Goal: Task Accomplishment & Management: Use online tool/utility

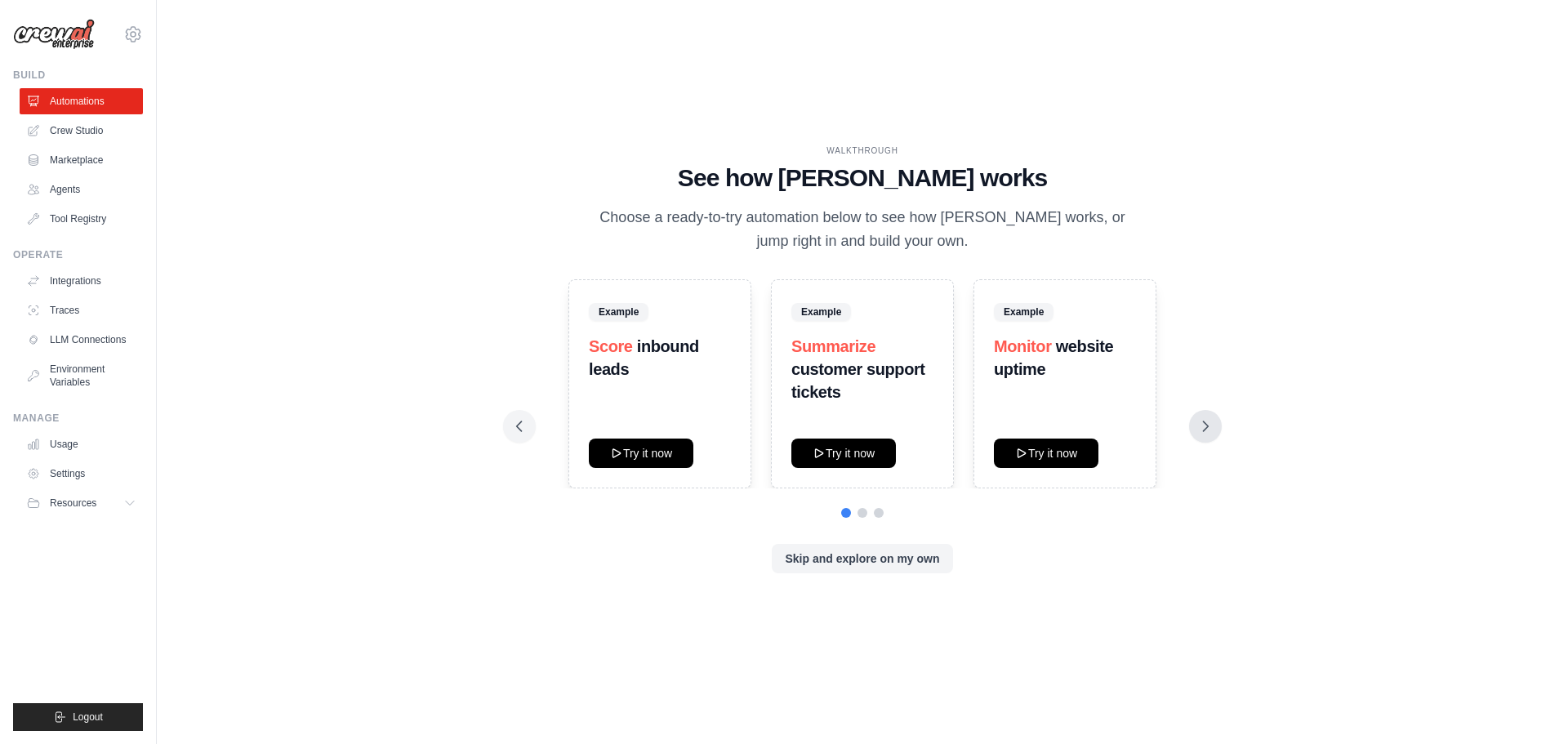
click at [1201, 431] on icon at bounding box center [1205, 426] width 16 height 16
click at [1198, 429] on icon at bounding box center [1205, 426] width 16 height 16
click at [521, 440] on button at bounding box center [519, 426] width 32 height 32
click at [826, 568] on button "Skip and explore on my own" at bounding box center [862, 558] width 181 height 29
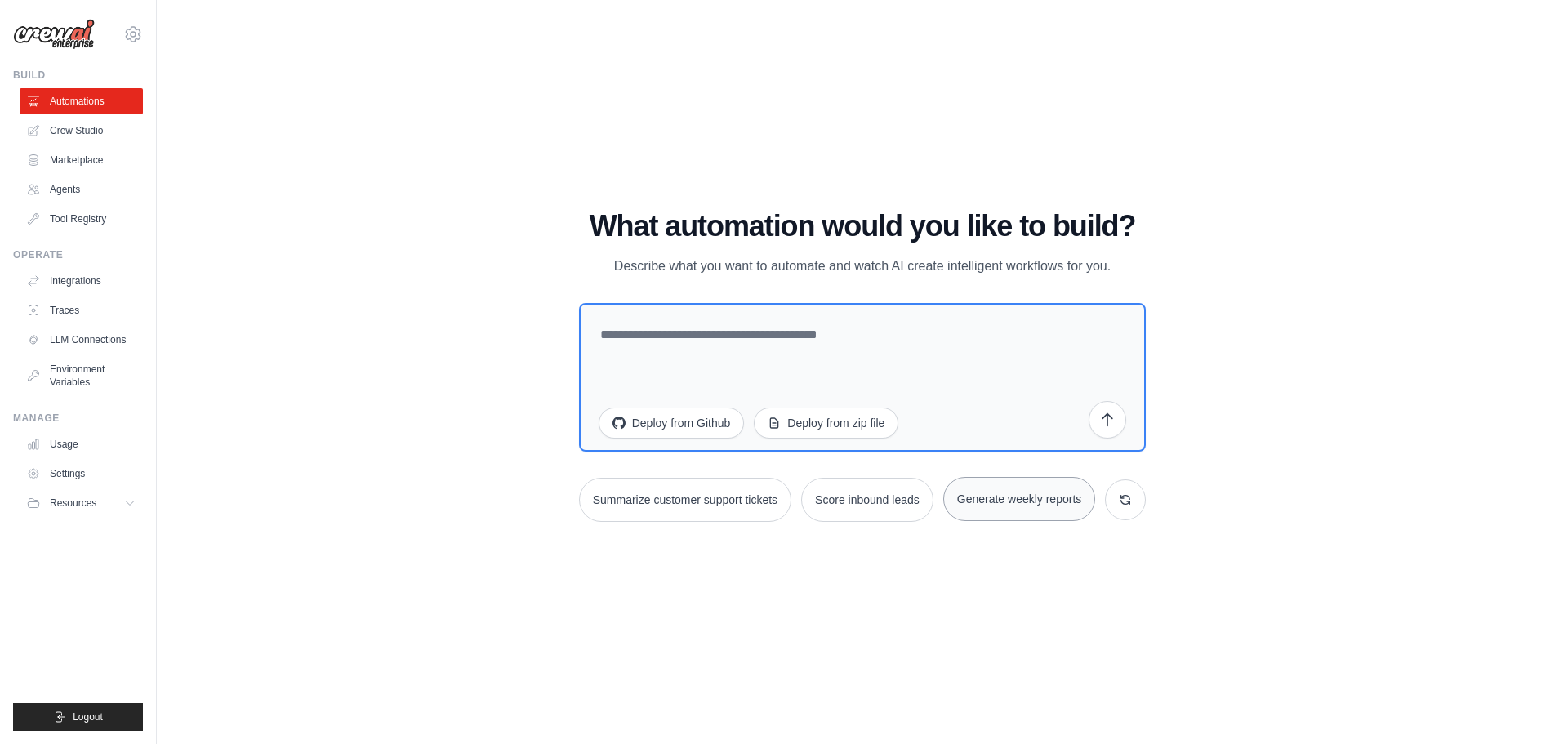
click at [984, 497] on button "Generate weekly reports" at bounding box center [1020, 499] width 153 height 44
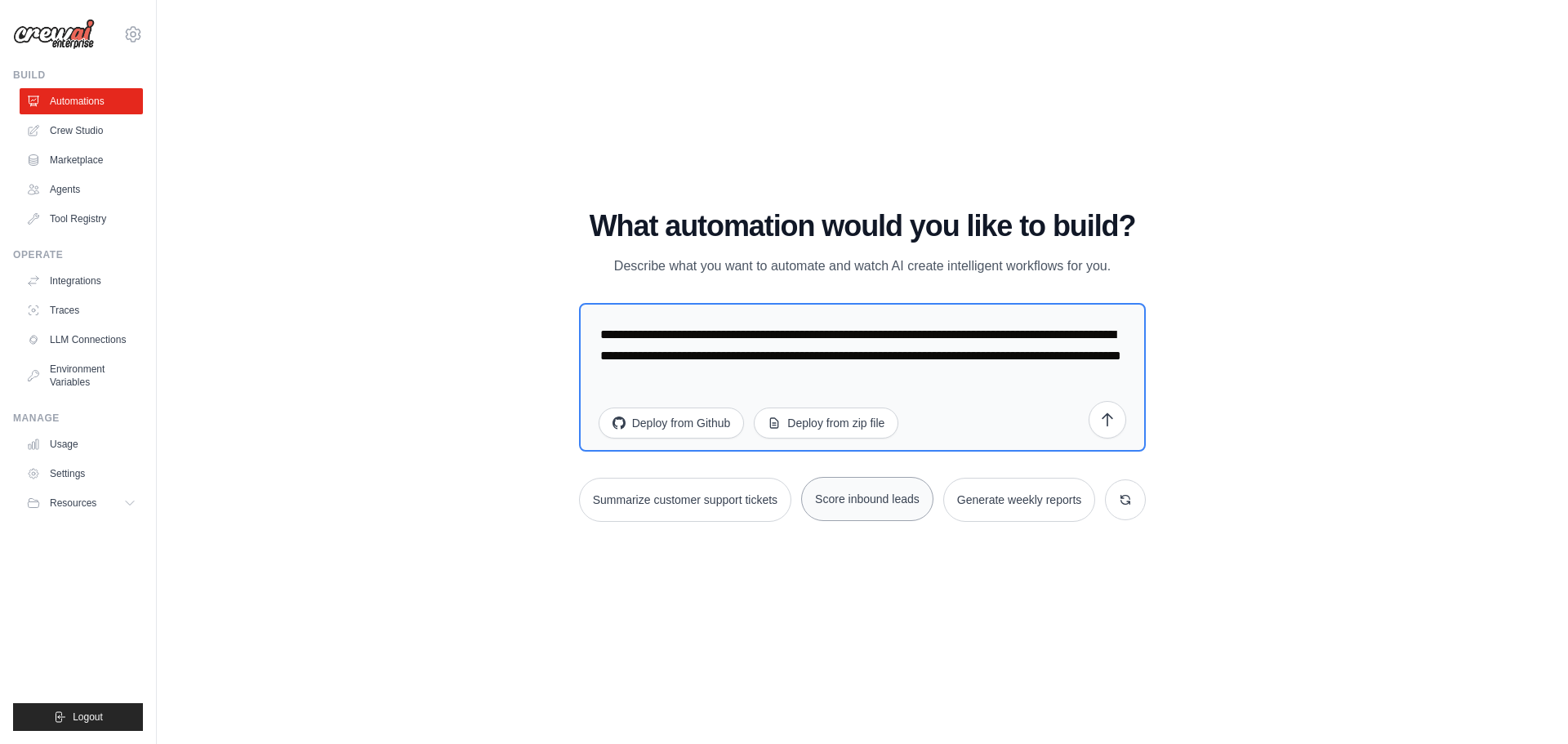
type textarea "**********"
click at [1110, 424] on icon "submit" at bounding box center [1107, 418] width 16 height 16
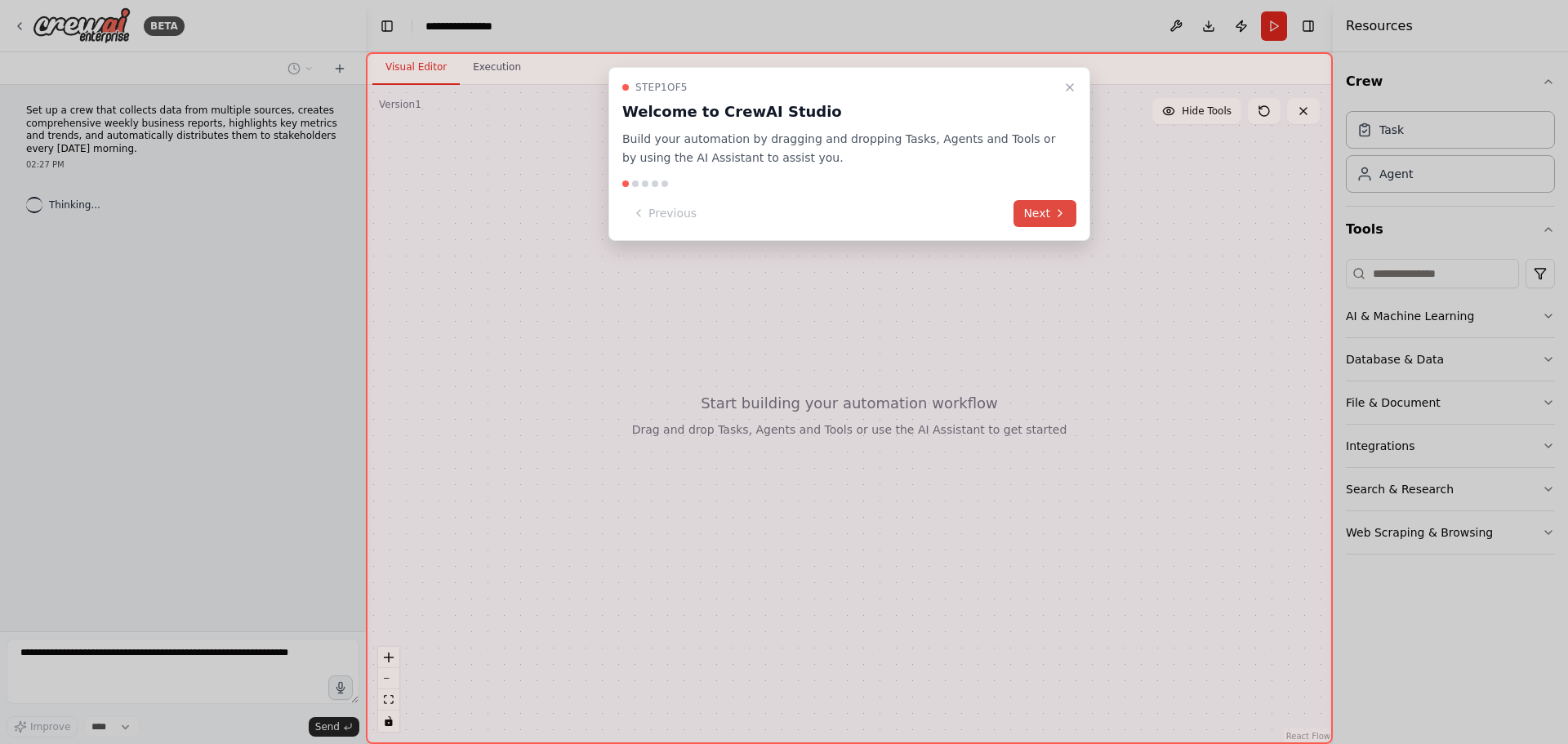
click at [1051, 200] on button "Next" at bounding box center [1045, 214] width 63 height 27
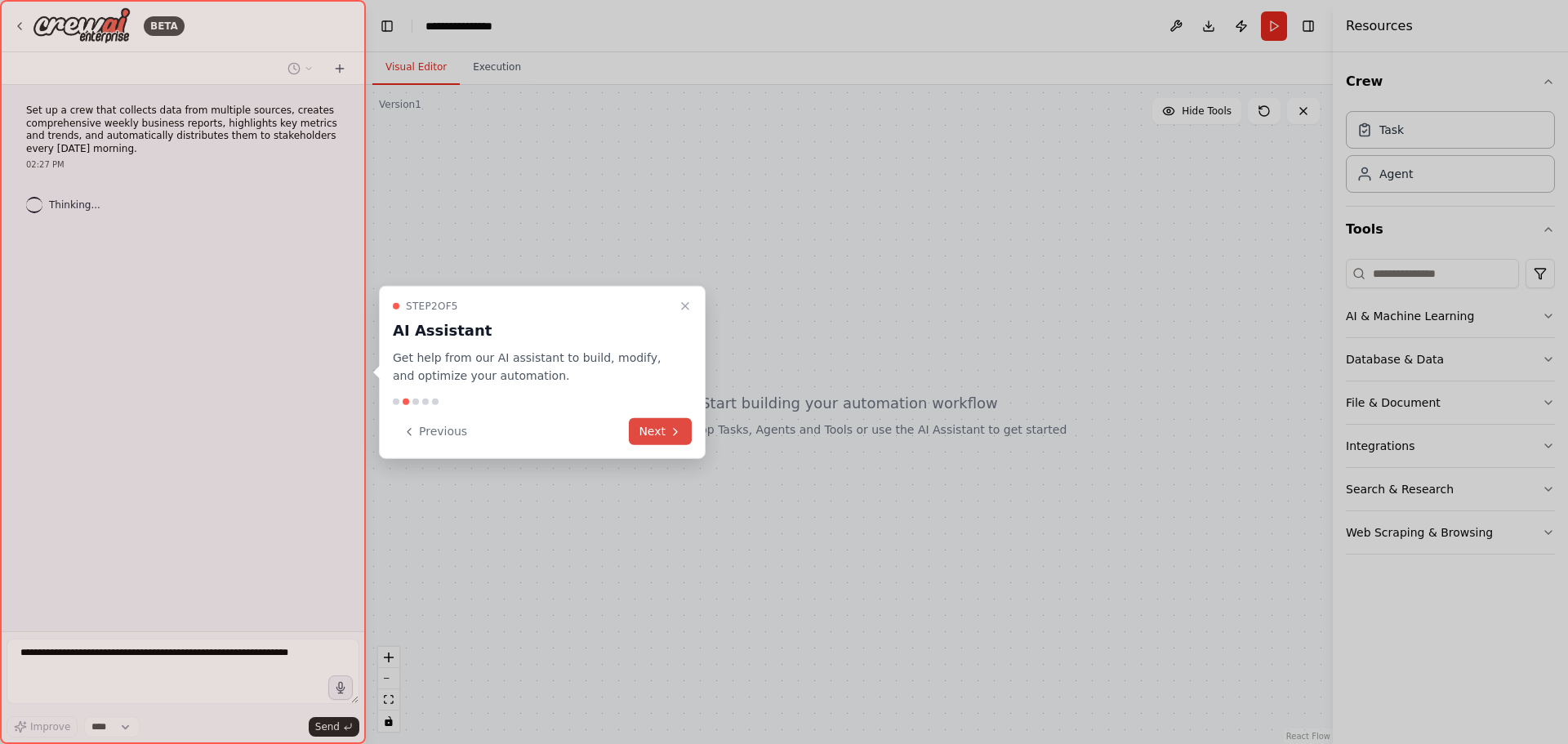
click at [660, 439] on button "Next" at bounding box center [660, 431] width 63 height 27
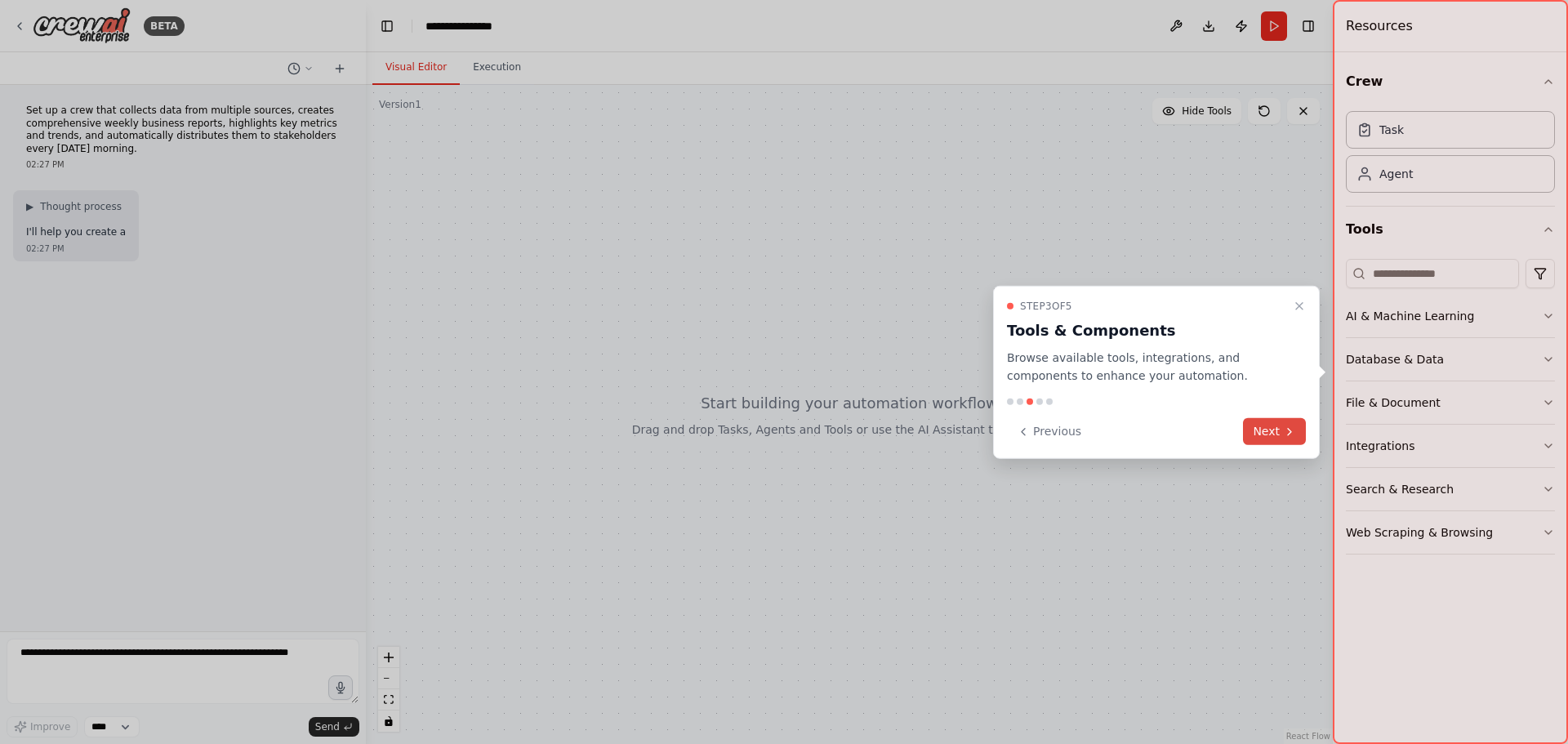
click at [1259, 434] on button "Next" at bounding box center [1274, 431] width 63 height 27
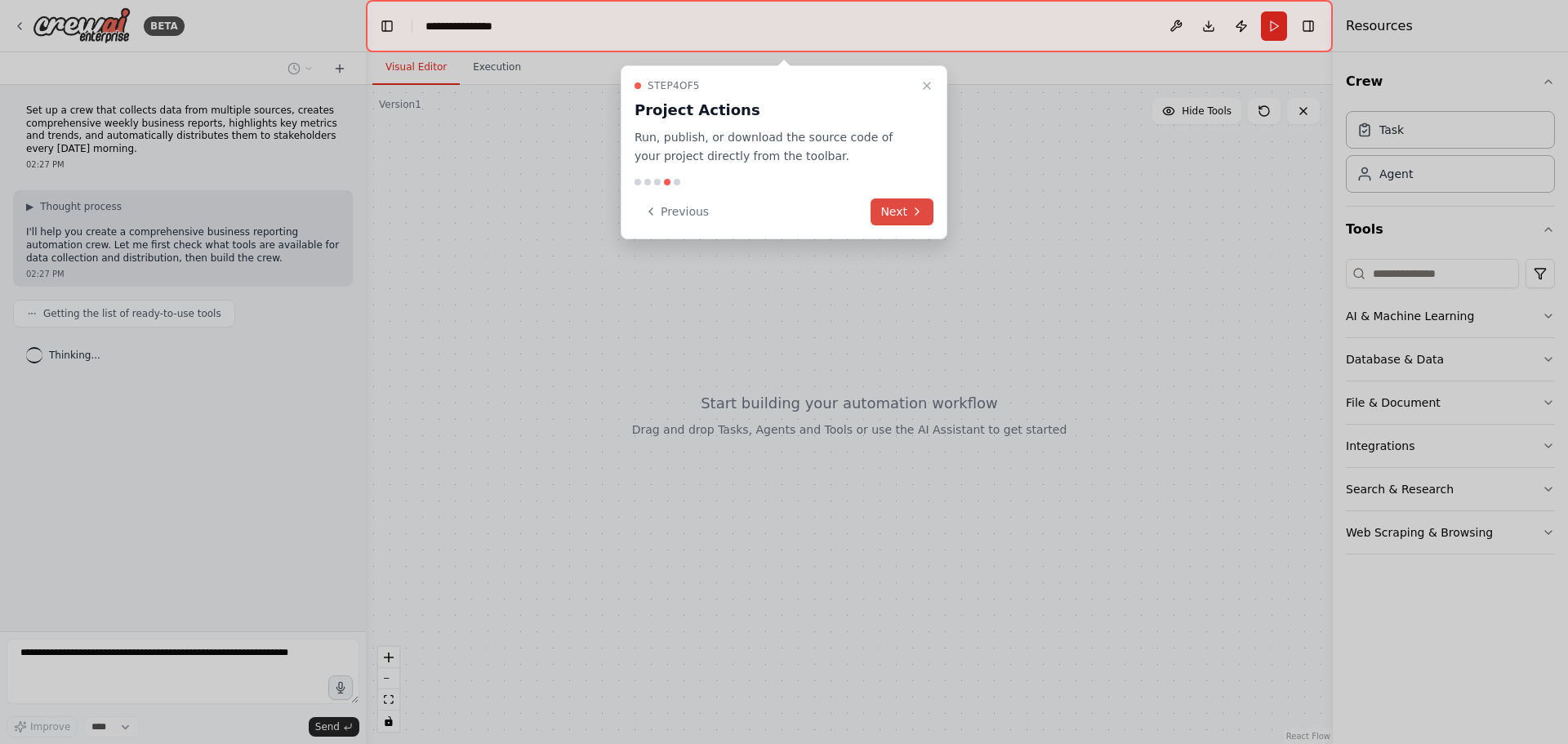
click at [910, 221] on button "Next" at bounding box center [902, 212] width 63 height 27
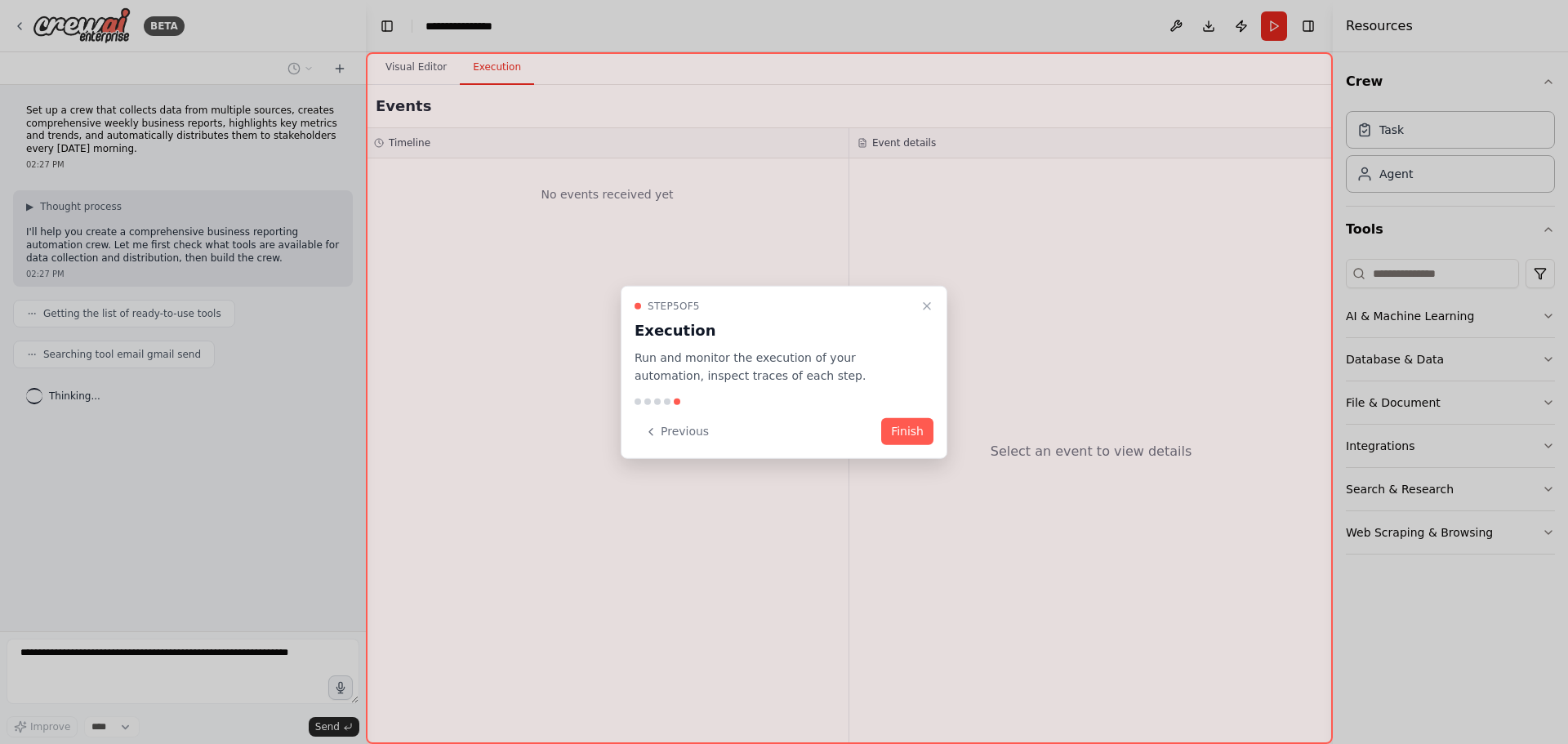
click at [910, 446] on div "Step 5 of 5 Execution Run and monitor the execution of your automation, inspect…" at bounding box center [784, 372] width 327 height 174
click at [904, 421] on button "Finish" at bounding box center [907, 431] width 52 height 27
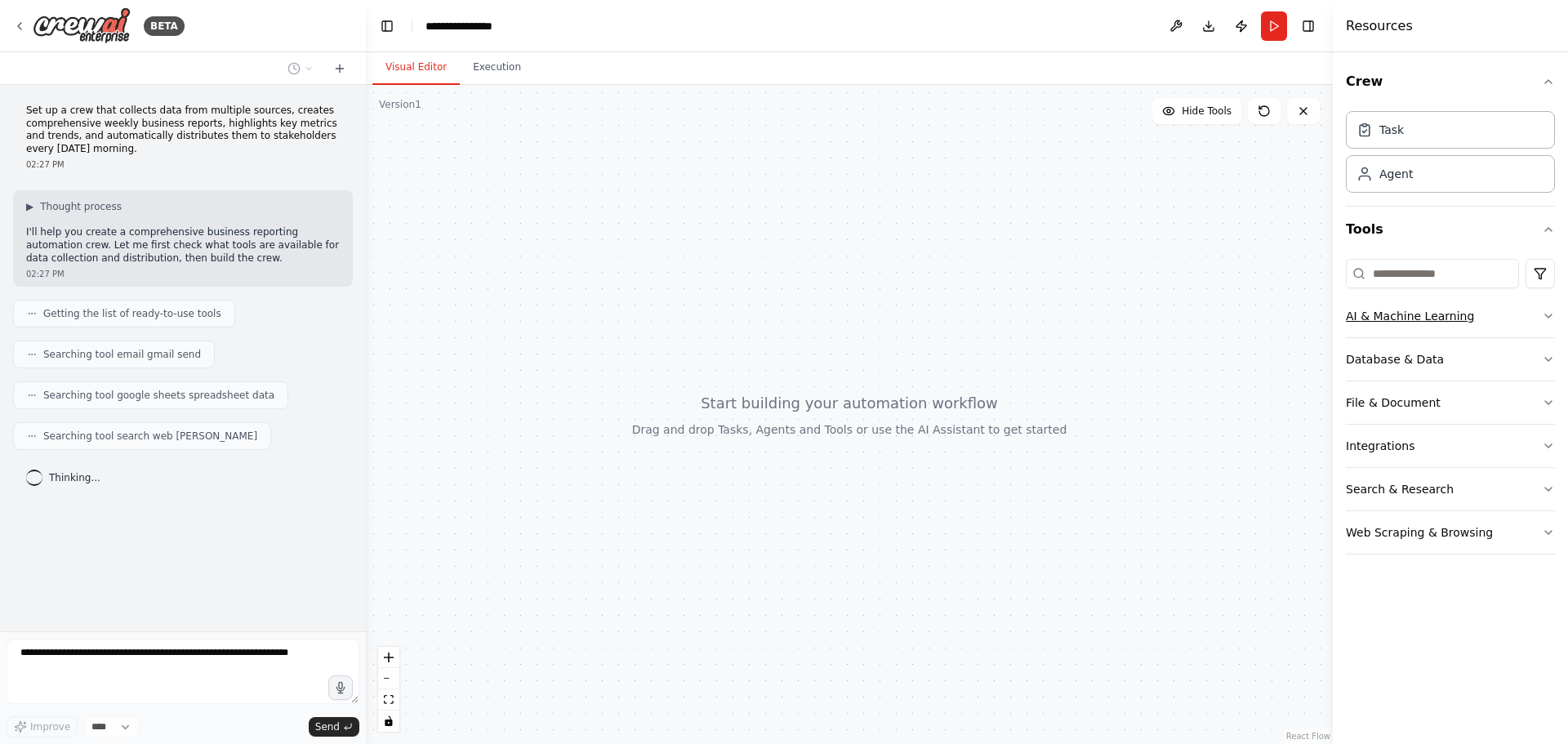
click at [1439, 315] on button "AI & Machine Learning" at bounding box center [1451, 315] width 209 height 43
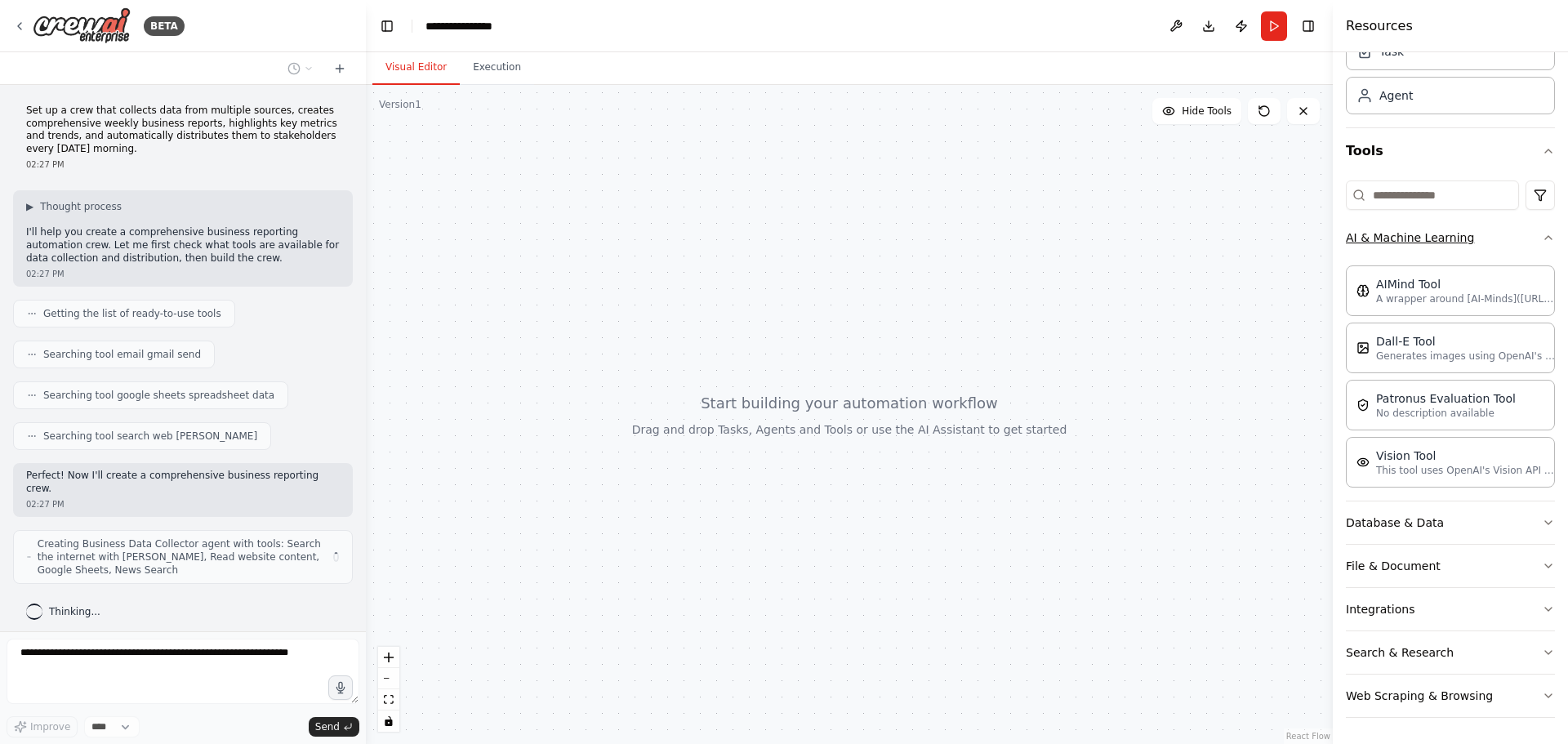
scroll to position [8, 0]
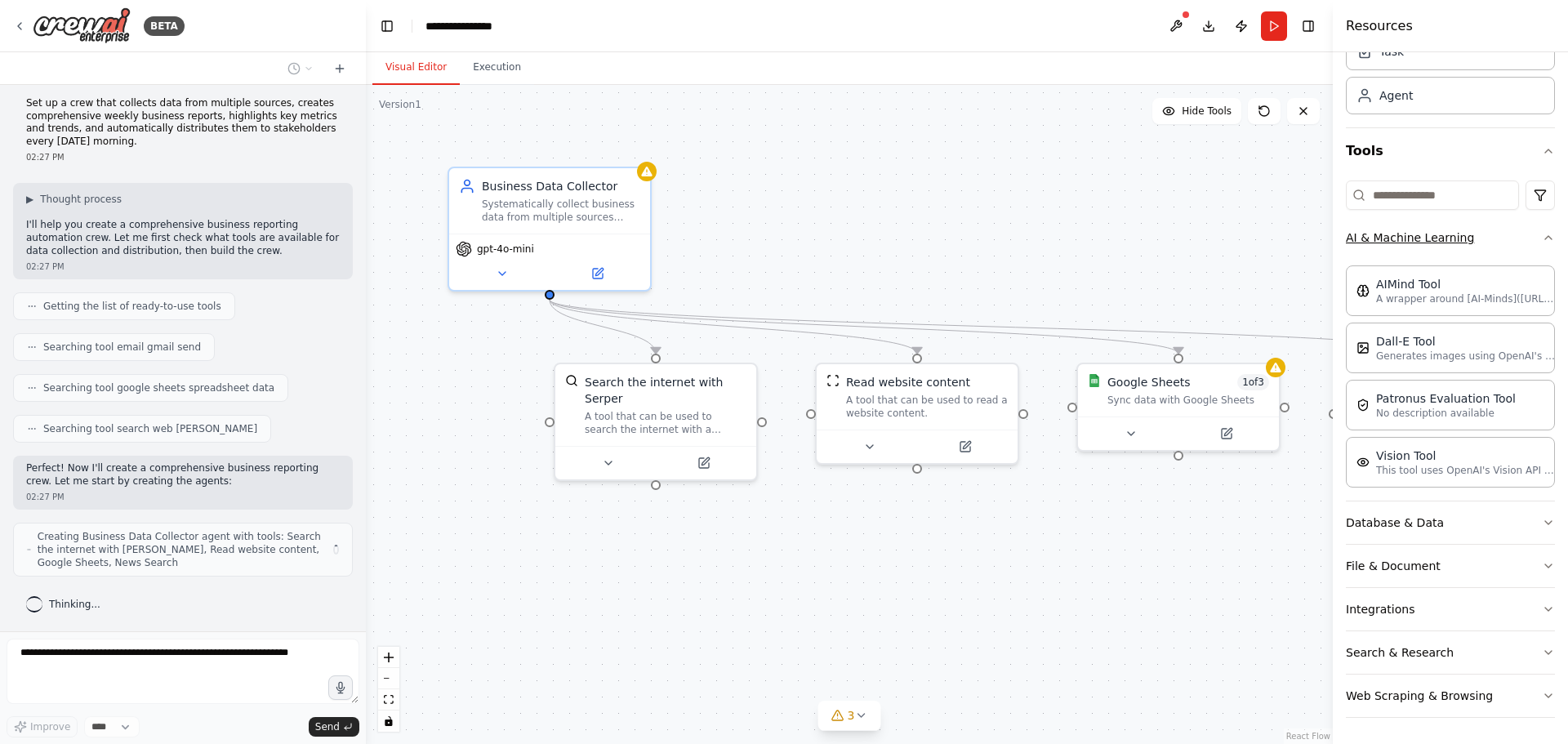
click at [1396, 243] on button "AI & Machine Learning" at bounding box center [1451, 238] width 209 height 43
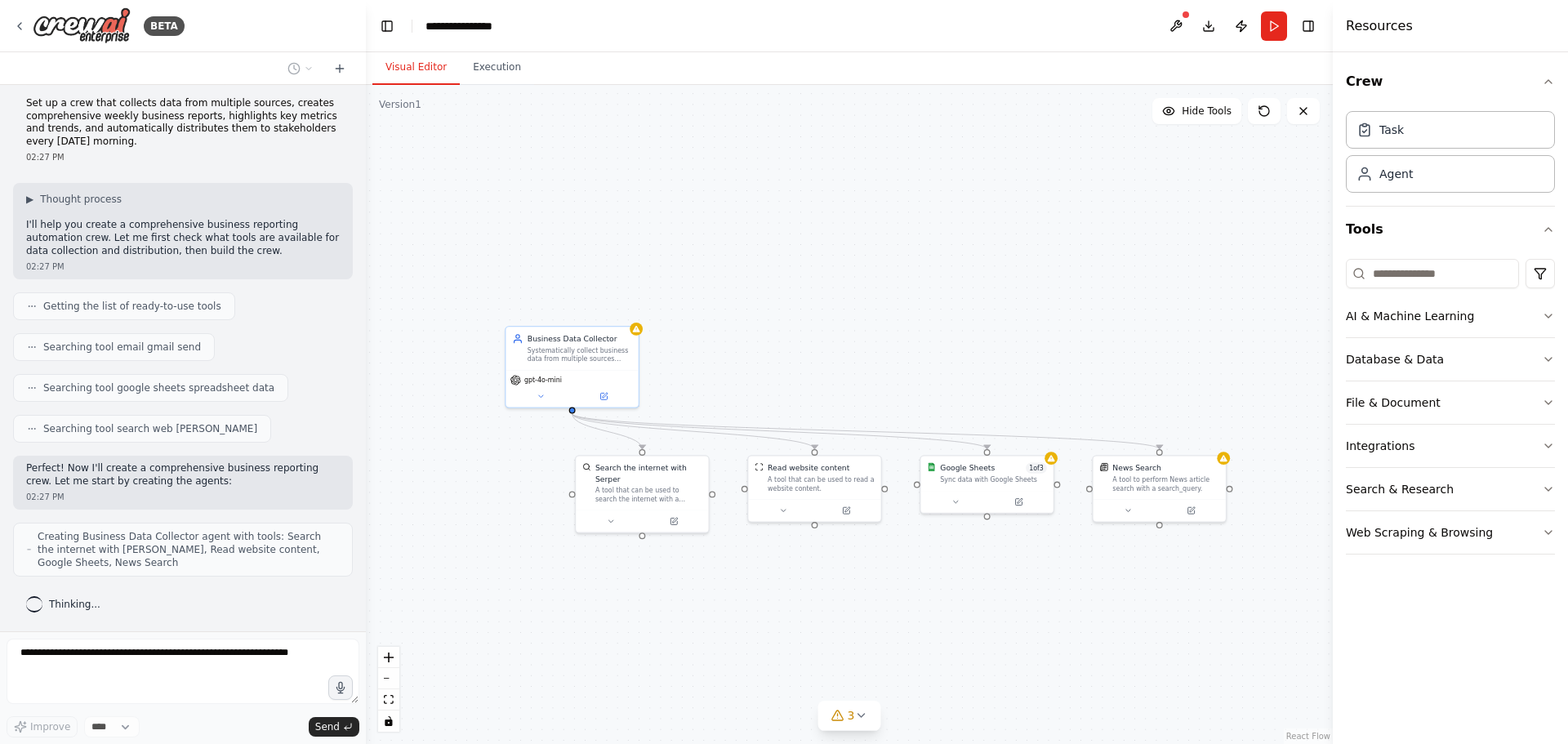
scroll to position [48, 0]
drag, startPoint x: 1047, startPoint y: 564, endPoint x: 851, endPoint y: 576, distance: 196.4
click at [851, 576] on div ".deletable-edge-delete-btn { width: 20px; height: 20px; border: 0px solid #ffff…" at bounding box center [850, 414] width 967 height 659
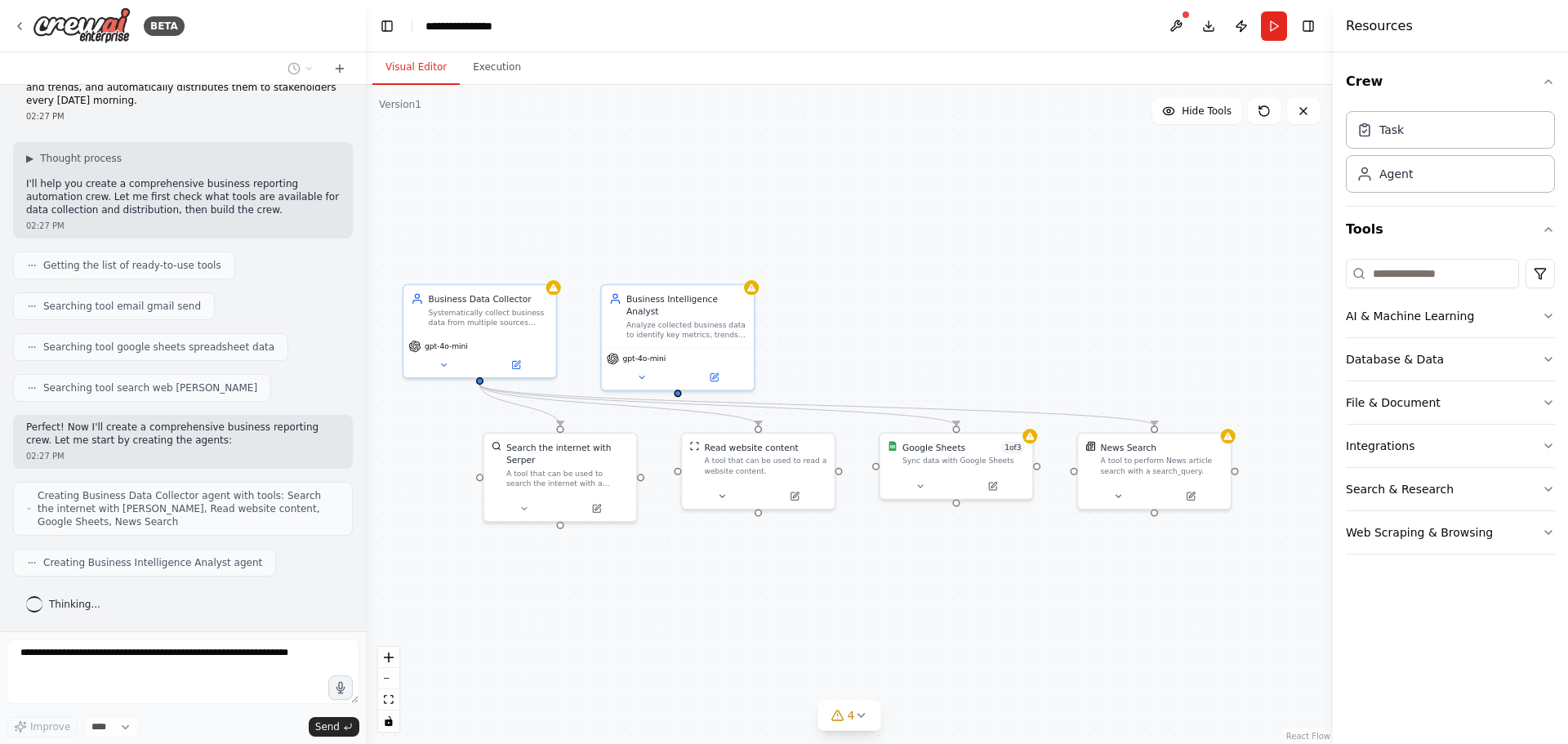
drag, startPoint x: 851, startPoint y: 576, endPoint x: 885, endPoint y: 576, distance: 34.0
click at [885, 576] on div ".deletable-edge-delete-btn { width: 20px; height: 20px; border: 0px solid #ffff…" at bounding box center [850, 414] width 967 height 659
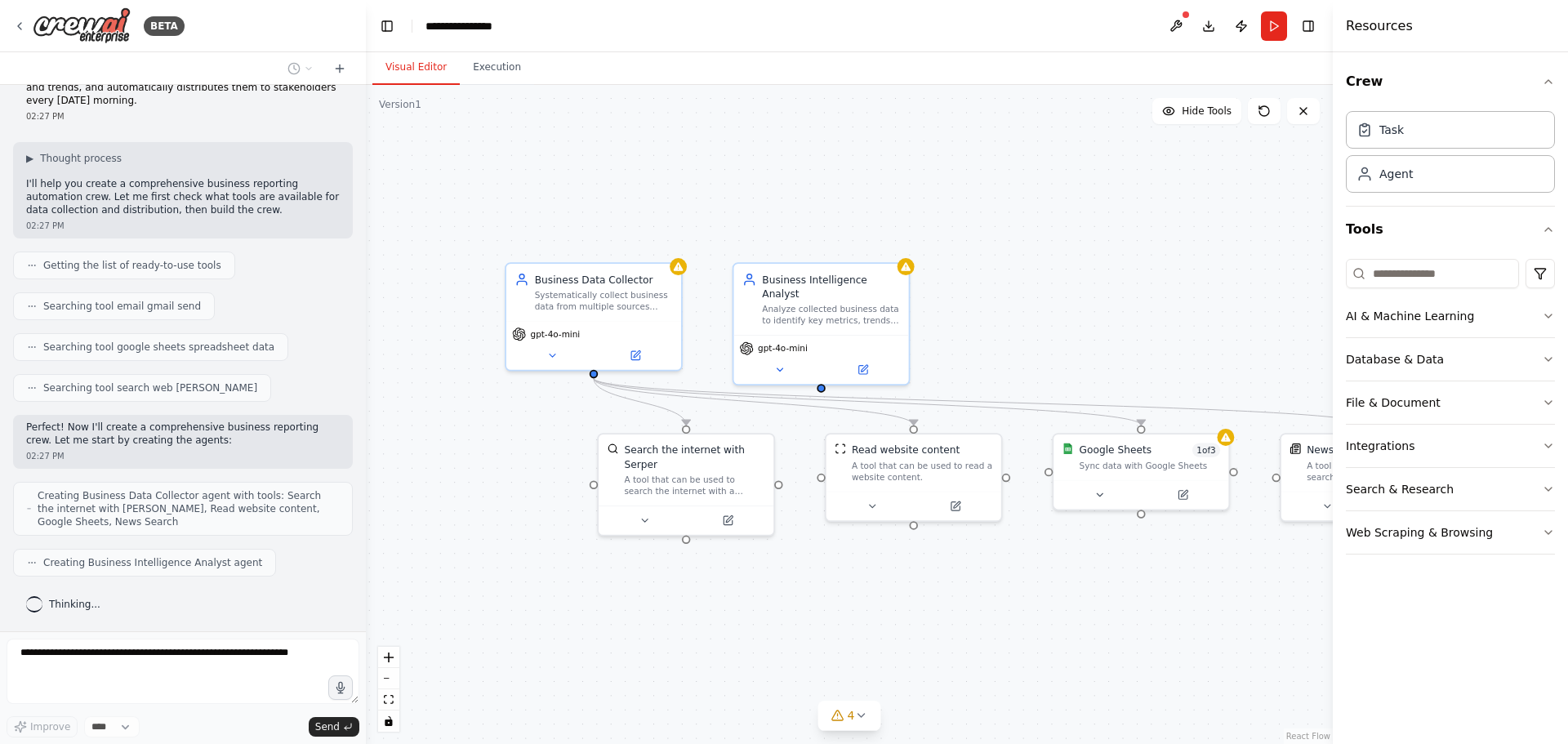
scroll to position [89, 0]
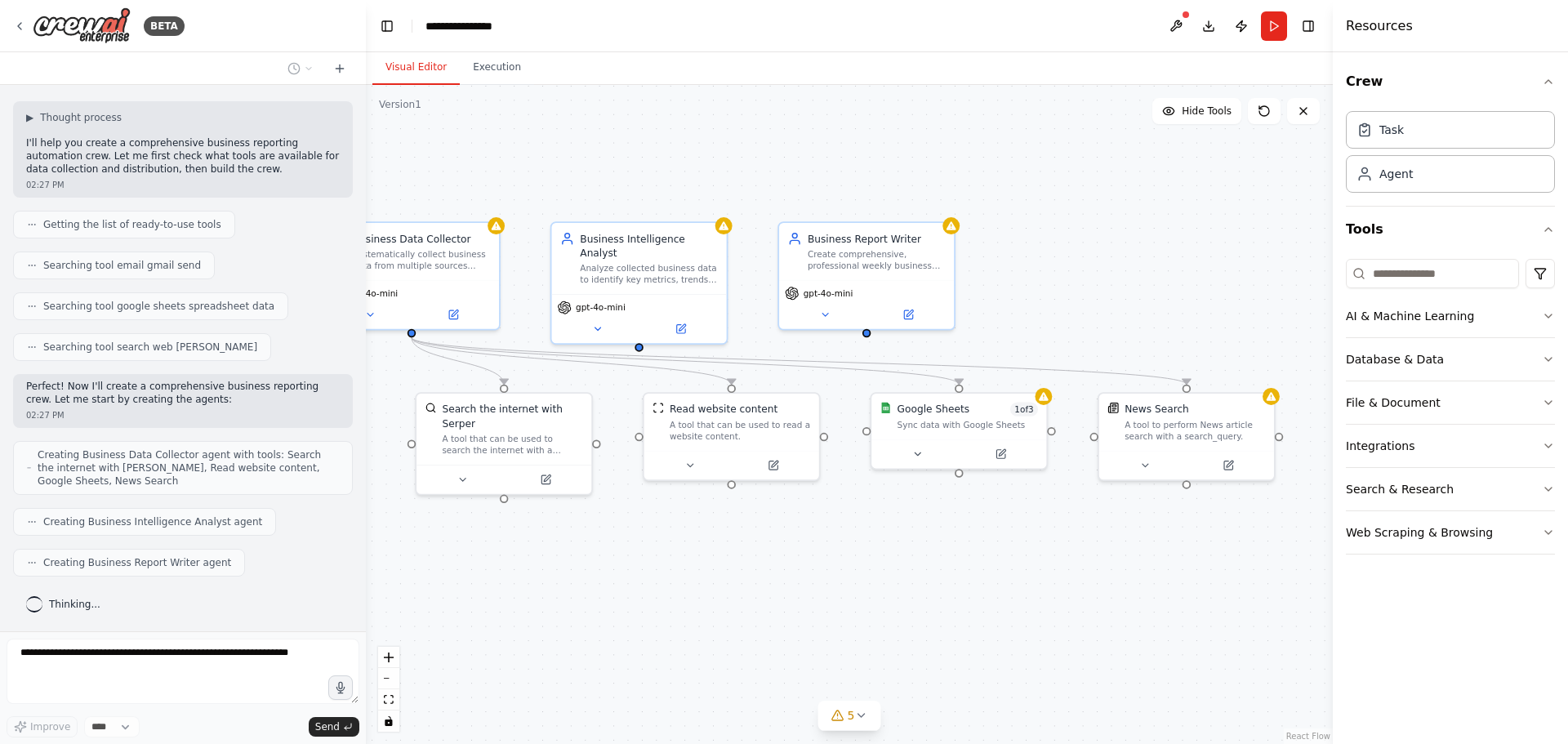
drag, startPoint x: 752, startPoint y: 601, endPoint x: 718, endPoint y: 582, distance: 38.9
click at [718, 582] on div ".deletable-edge-delete-btn { width: 20px; height: 20px; border: 0px solid #ffff…" at bounding box center [850, 414] width 967 height 659
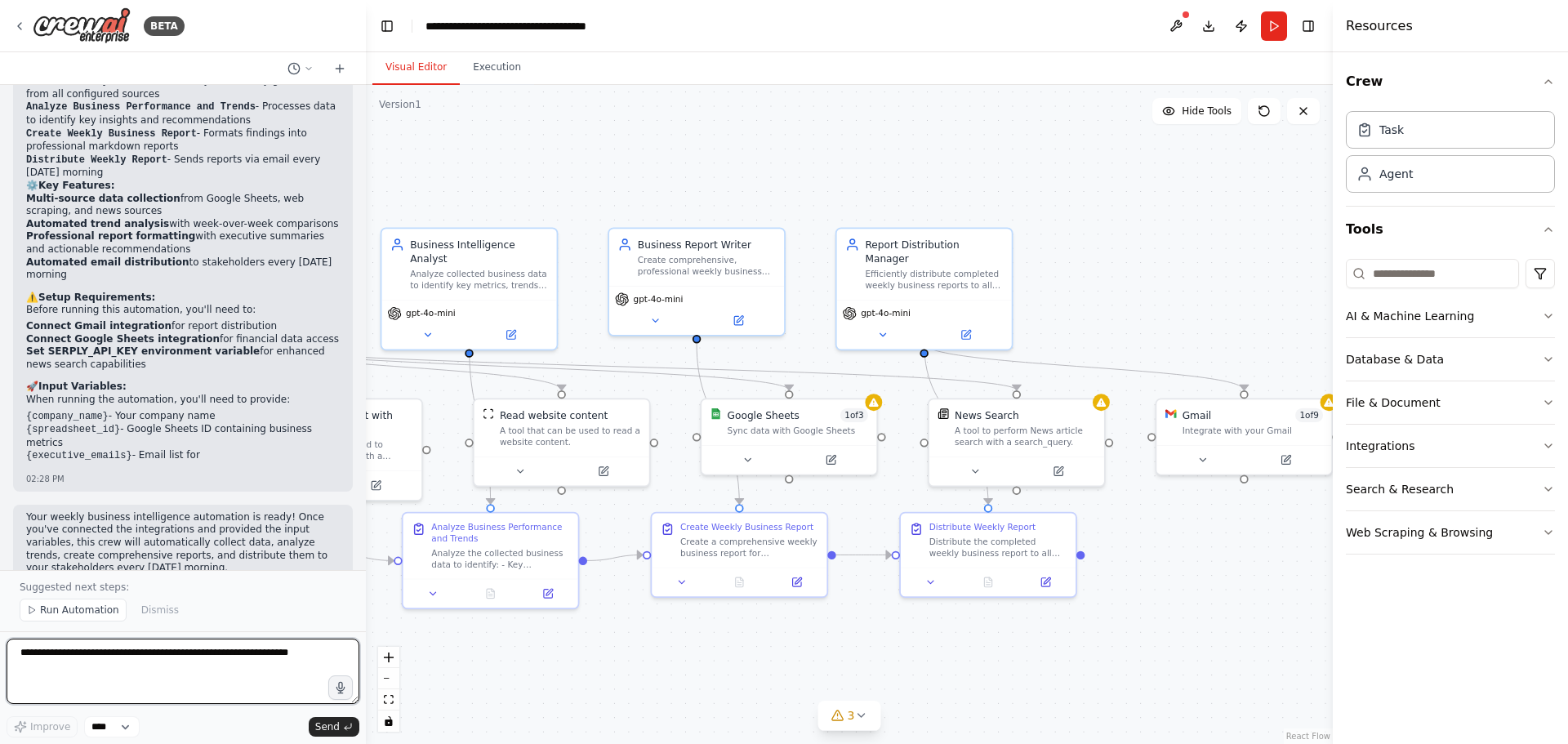
scroll to position [1218, 0]
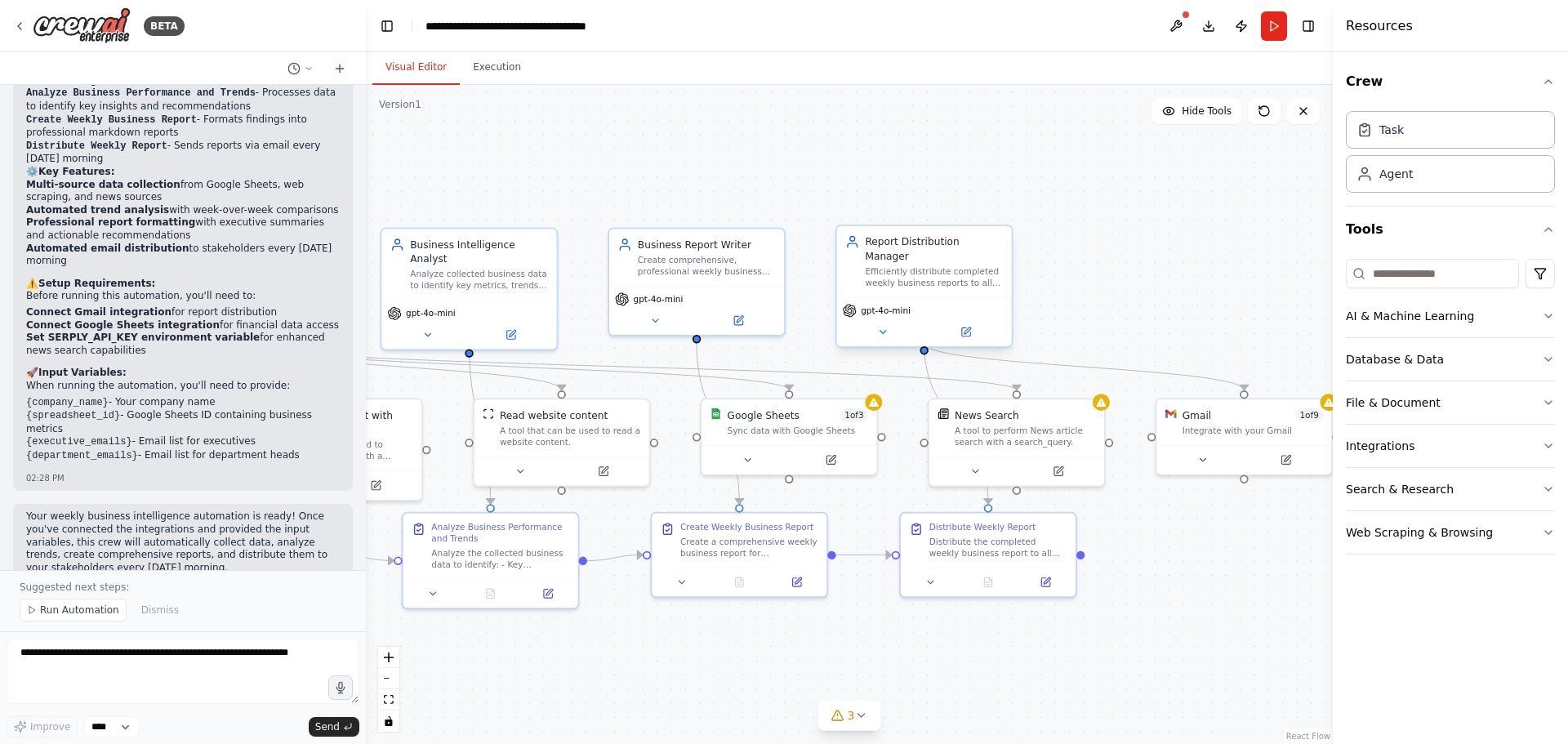
click at [875, 305] on span "gpt-4o-mini" at bounding box center [886, 311] width 49 height 11
click at [1281, 50] on header "**********" at bounding box center [850, 26] width 967 height 52
click at [1272, 24] on button "Run" at bounding box center [1274, 26] width 27 height 29
click at [1118, 189] on div ".deletable-edge-delete-btn { width: 20px; height: 20px; border: 0px solid #ffff…" at bounding box center [850, 414] width 967 height 659
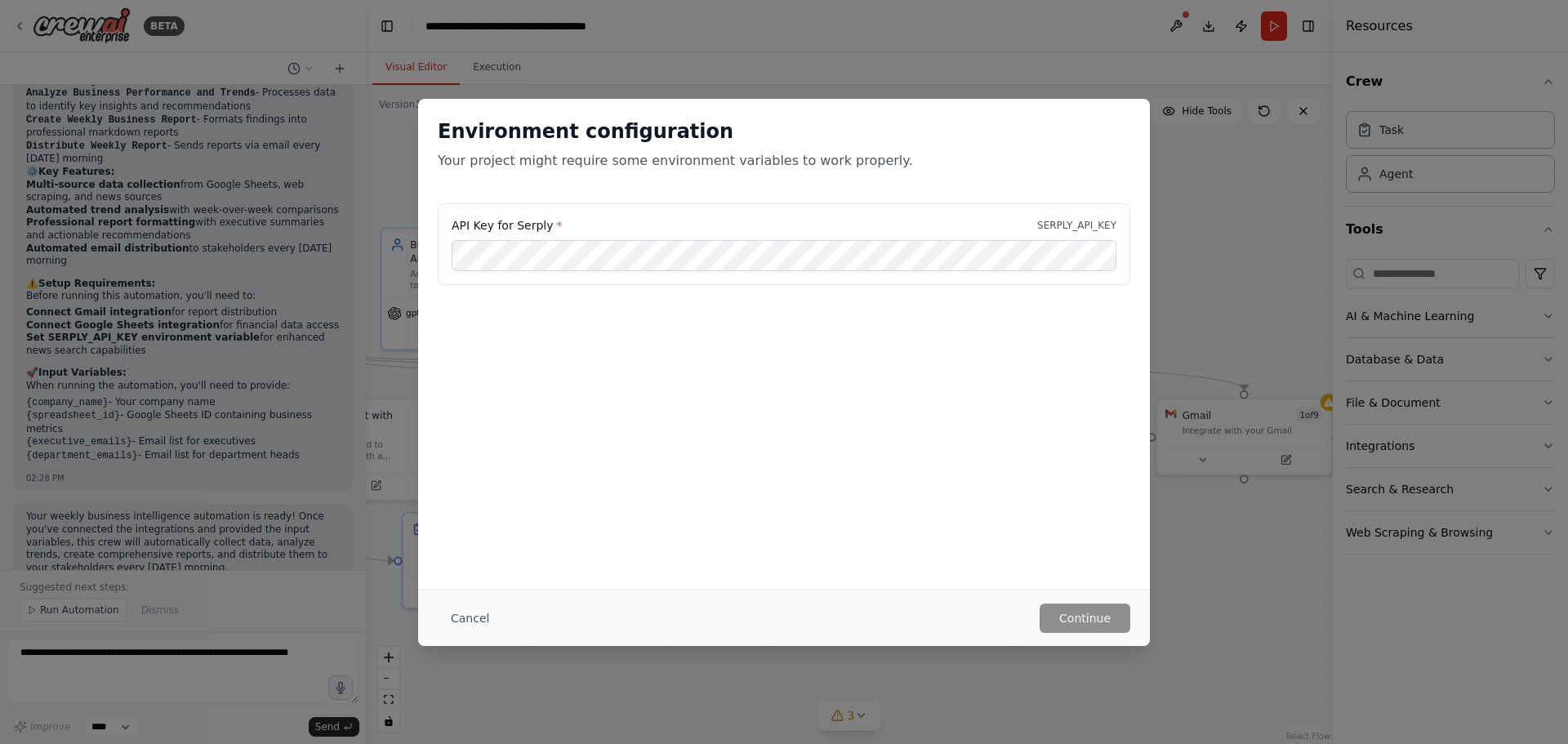
click at [1232, 429] on div "Environment configuration Your project might require some environment variables…" at bounding box center [784, 372] width 1568 height 744
click at [459, 613] on button "Cancel" at bounding box center [470, 618] width 65 height 29
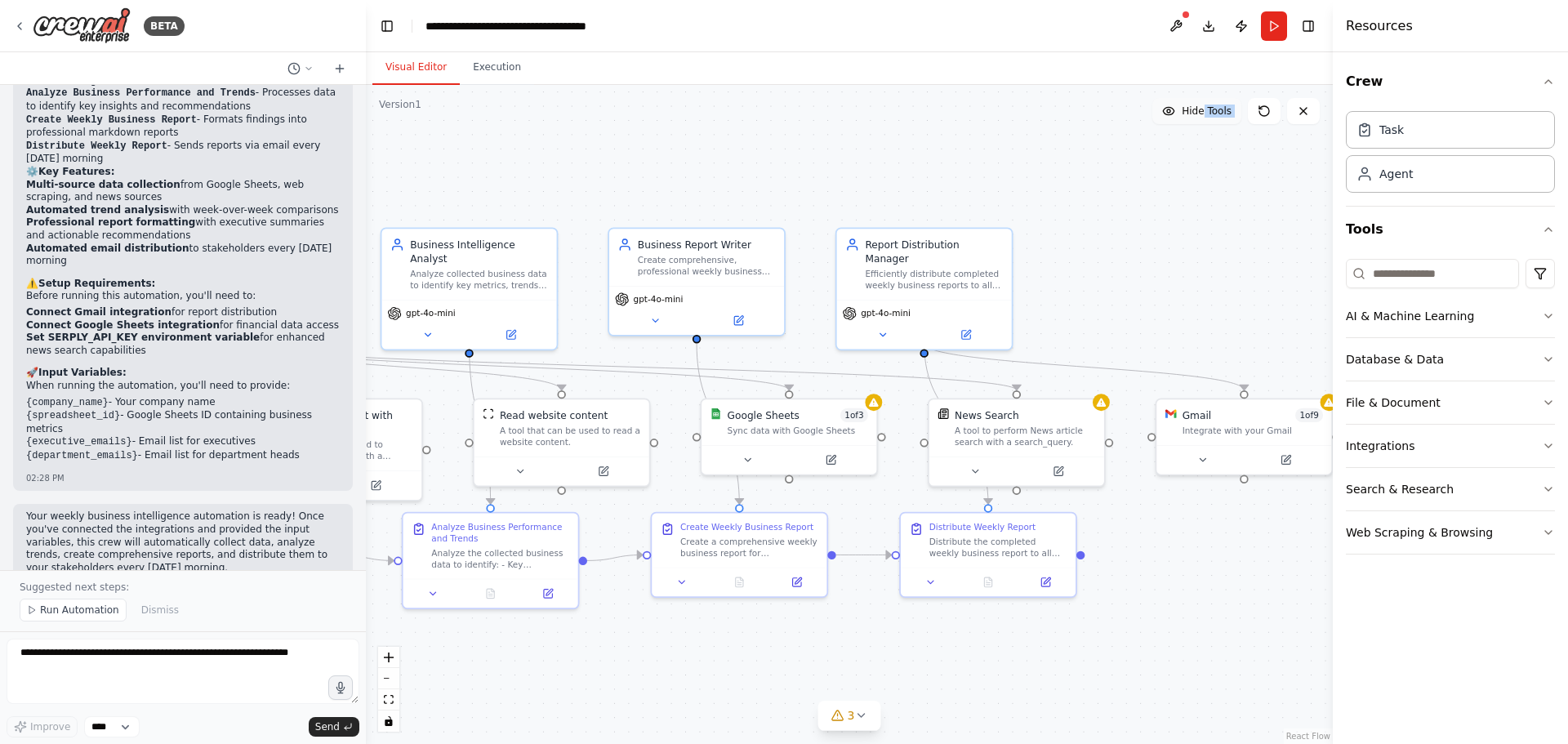
drag, startPoint x: 846, startPoint y: 146, endPoint x: 1207, endPoint y: 118, distance: 362.1
click at [1207, 118] on div "Version 1 Hide Tools .deletable-edge-delete-btn { width: 20px; height: 20px; bo…" at bounding box center [850, 414] width 967 height 659
click at [1054, 188] on div ".deletable-edge-delete-btn { width: 20px; height: 20px; border: 0px solid #ffff…" at bounding box center [850, 414] width 967 height 659
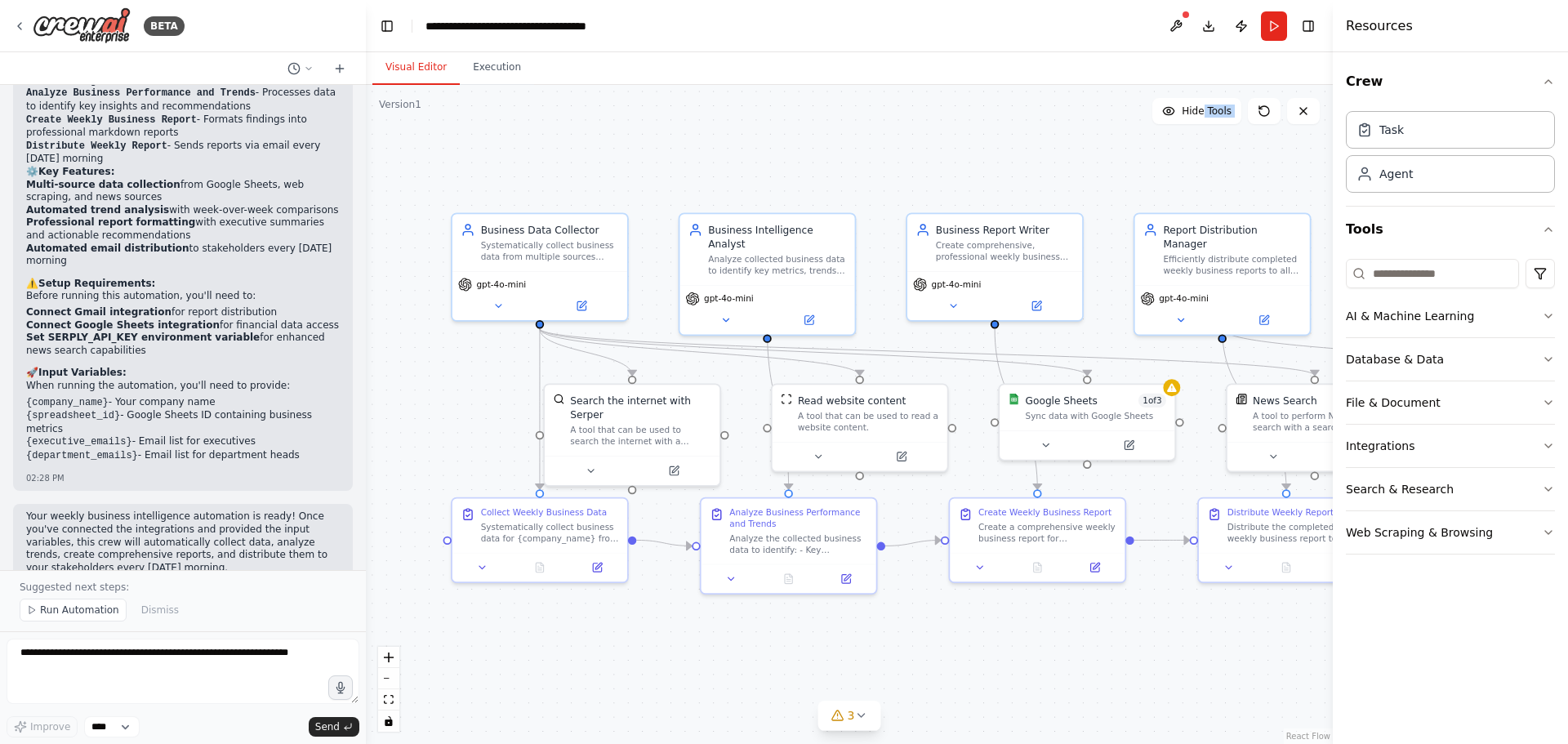
drag, startPoint x: 899, startPoint y: 174, endPoint x: 1186, endPoint y: 159, distance: 287.4
click at [1186, 159] on div ".deletable-edge-delete-btn { width: 20px; height: 20px; border: 0px solid #ffff…" at bounding box center [850, 414] width 967 height 659
drag, startPoint x: 860, startPoint y: 161, endPoint x: 1068, endPoint y: 169, distance: 208.2
click at [1068, 169] on div ".deletable-edge-delete-btn { width: 20px; height: 20px; border: 0px solid #ffff…" at bounding box center [850, 414] width 967 height 659
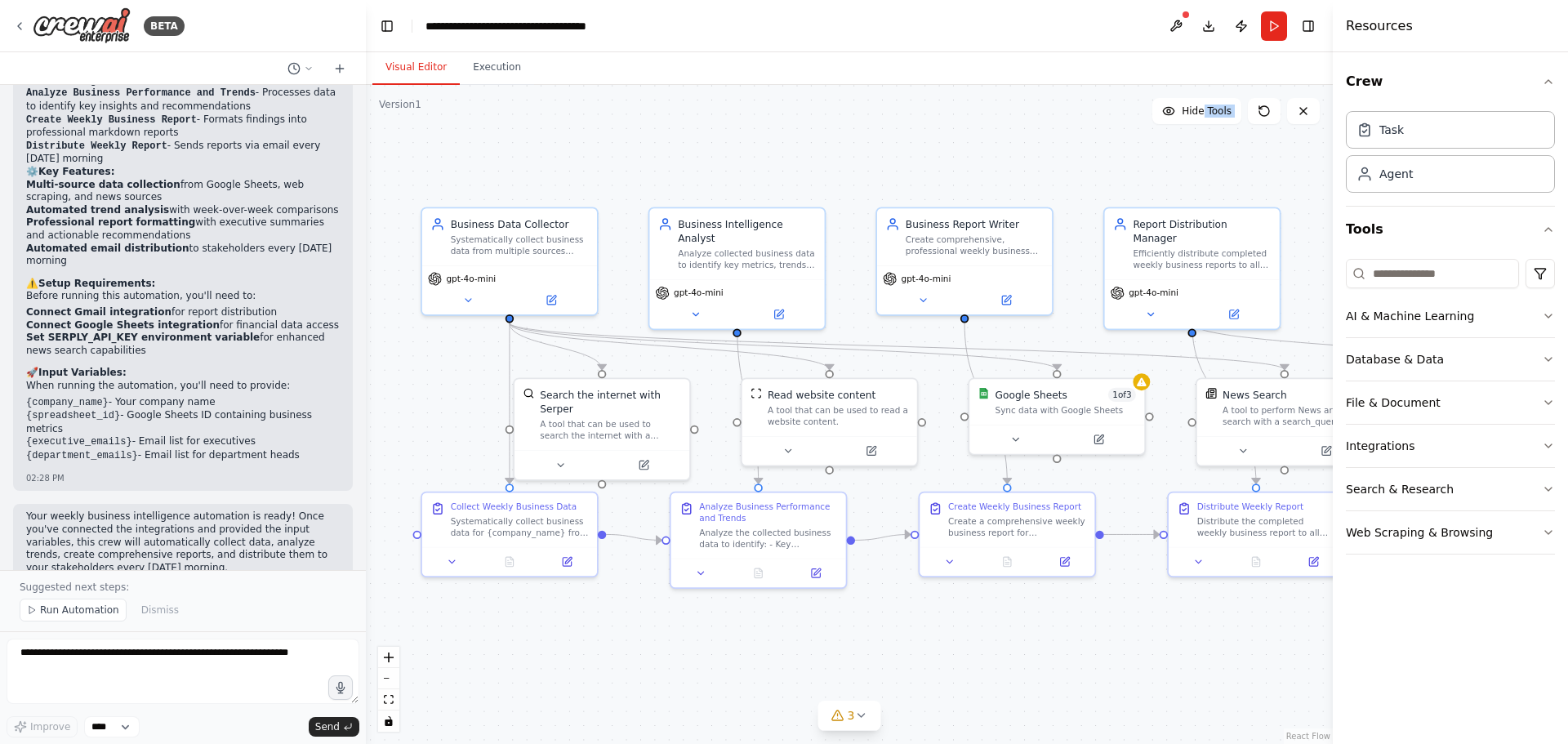
drag, startPoint x: 1229, startPoint y: 199, endPoint x: 990, endPoint y: 184, distance: 239.5
click at [990, 184] on div ".deletable-edge-delete-btn { width: 20px; height: 20px; border: 0px solid #ffff…" at bounding box center [850, 414] width 967 height 659
click at [1512, 311] on button "AI & Machine Learning" at bounding box center [1451, 315] width 209 height 43
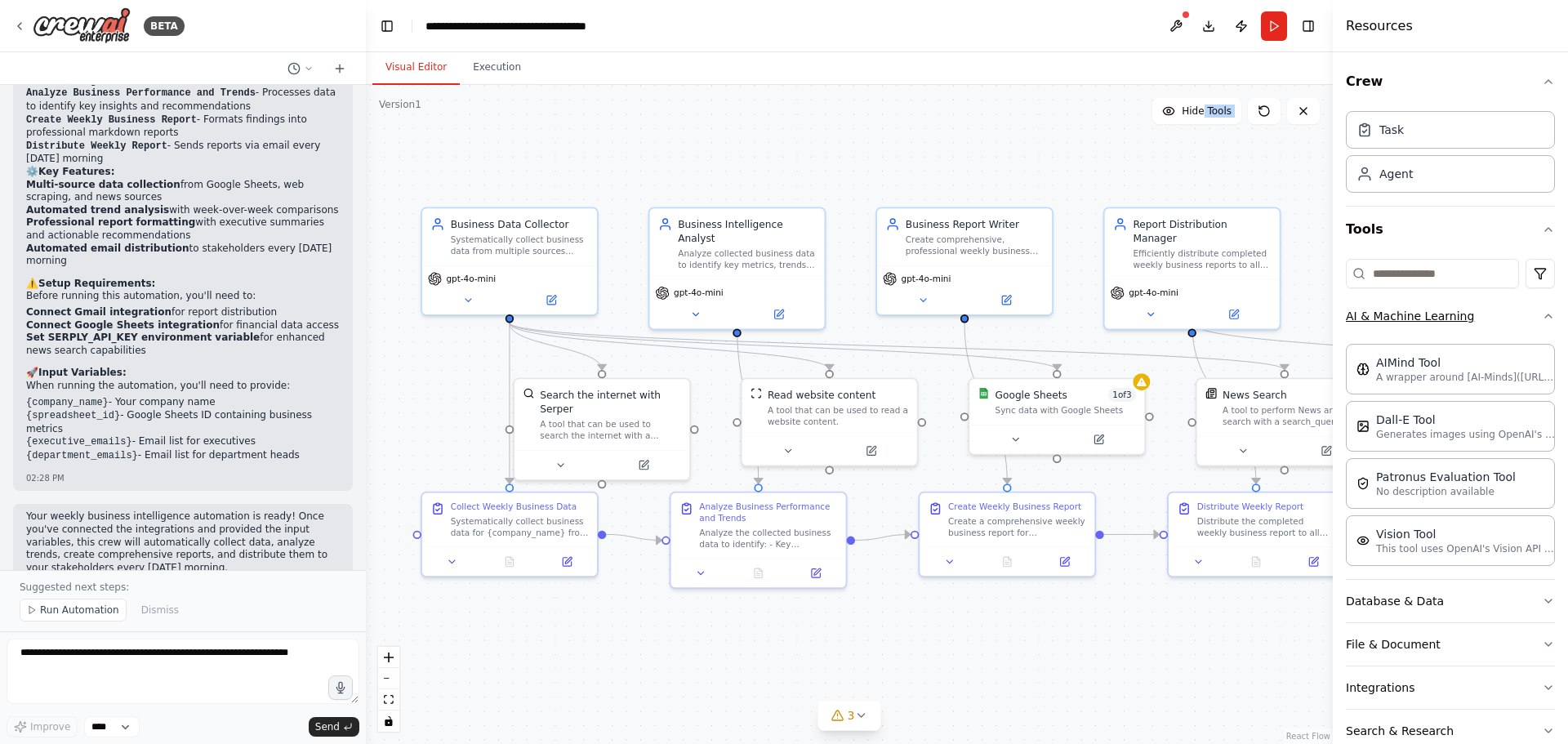
click at [1508, 316] on button "AI & Machine Learning" at bounding box center [1451, 315] width 209 height 43
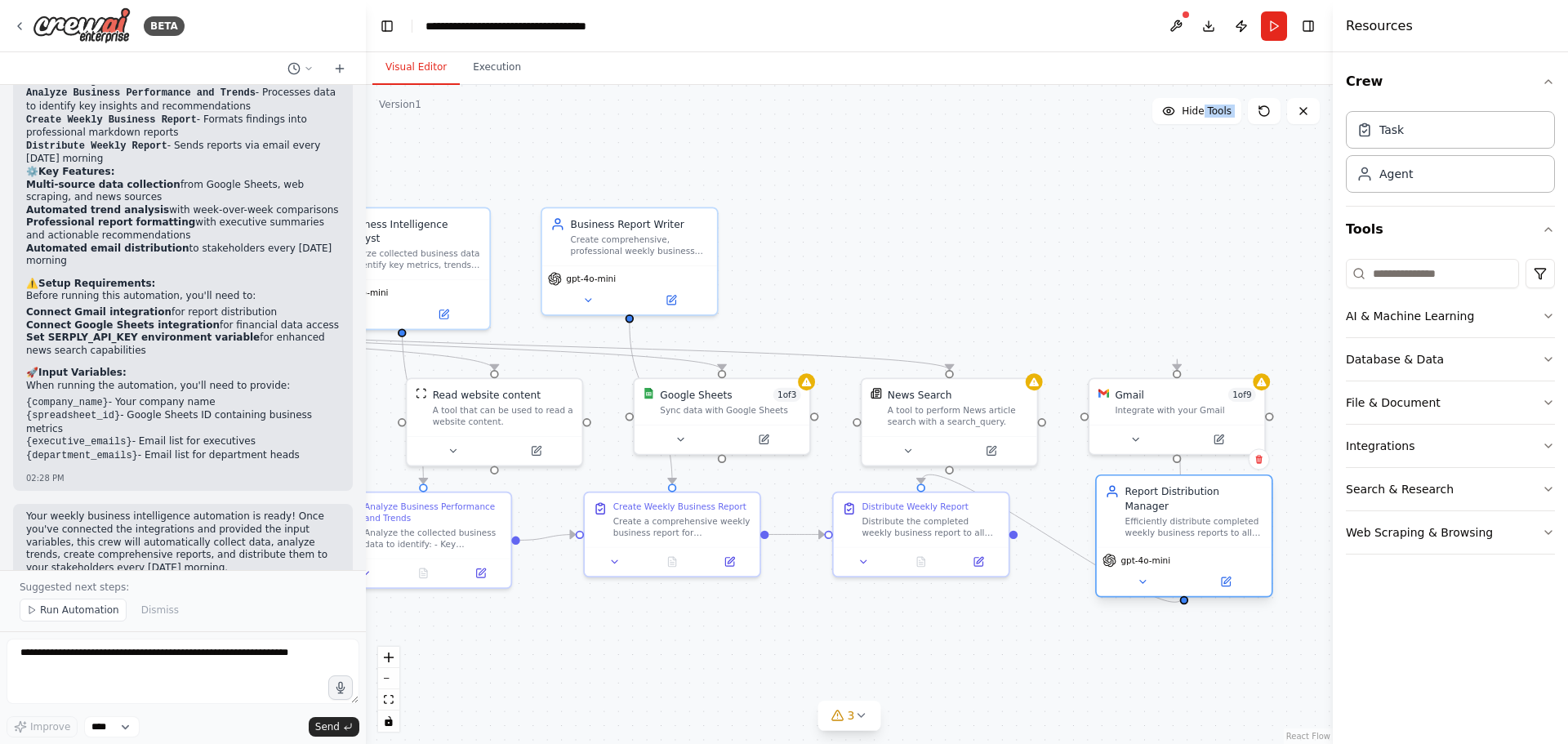
drag, startPoint x: 1141, startPoint y: 527, endPoint x: 1154, endPoint y: 530, distance: 13.3
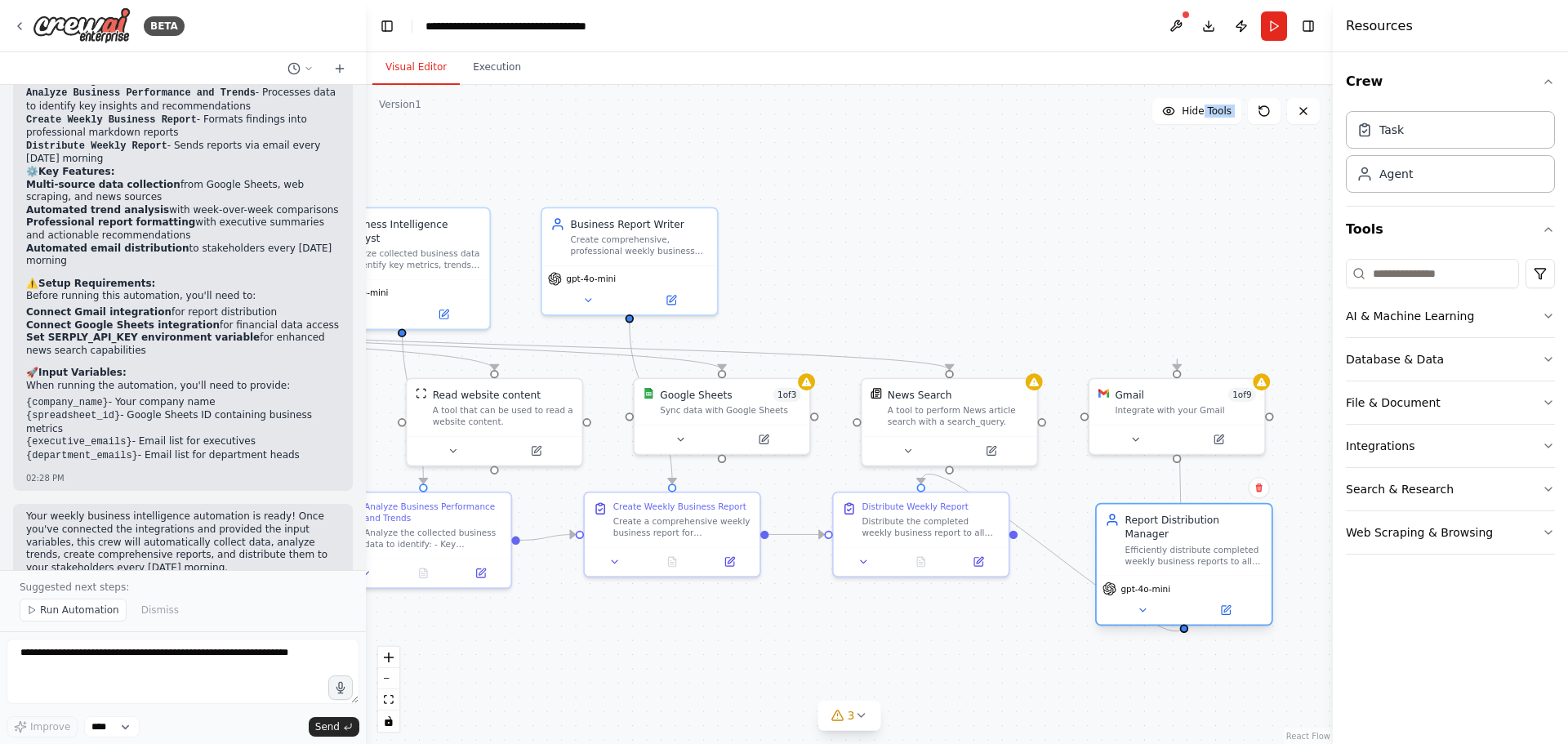
drag, startPoint x: 1158, startPoint y: 528, endPoint x: 1157, endPoint y: 552, distance: 24.0
click at [1157, 552] on div "Report Distribution Manager Efficiently distribute completed weekly business re…" at bounding box center [1184, 539] width 175 height 71
